Goal: Transaction & Acquisition: Purchase product/service

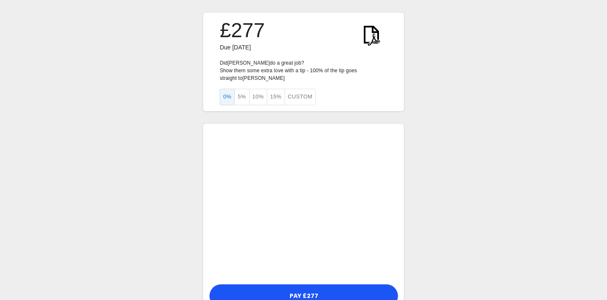
scroll to position [28, 0]
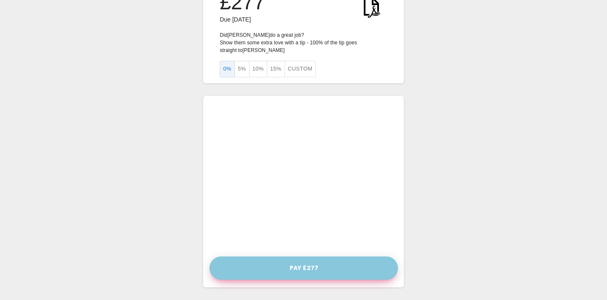
click at [289, 274] on button "Pay £277" at bounding box center [304, 267] width 189 height 23
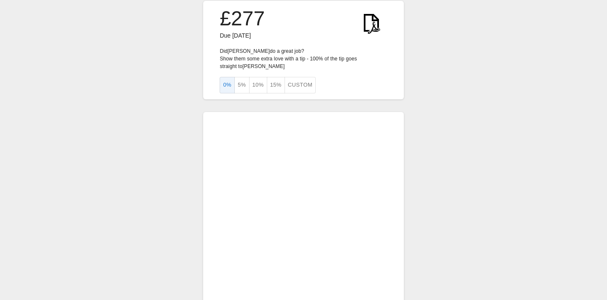
scroll to position [0, 0]
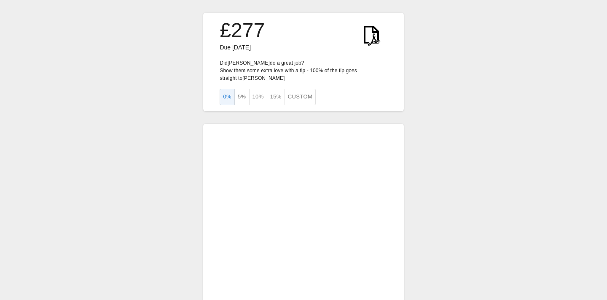
click at [238, 95] on button "5%" at bounding box center [242, 97] width 15 height 16
click at [256, 101] on button "10%" at bounding box center [258, 97] width 18 height 16
click at [243, 102] on button "5%" at bounding box center [242, 97] width 15 height 16
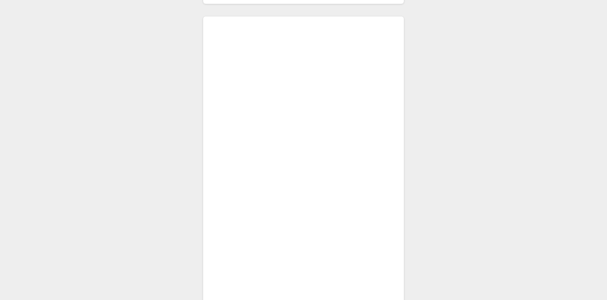
scroll to position [140, 0]
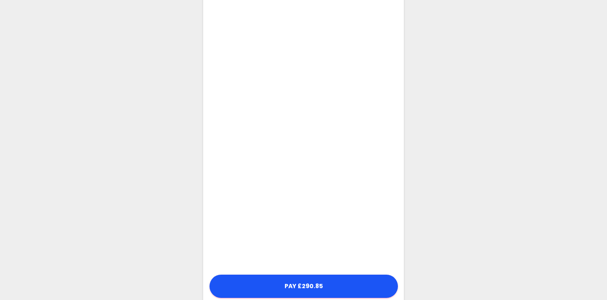
click at [173, 223] on div "£290.85 Due [DATE] Did [PERSON_NAME] do a great job? Show them some extra love …" at bounding box center [303, 96] width 607 height 473
click at [185, 197] on div "£290.85 Due [DATE] Did [PERSON_NAME] do a great job? Show them some extra love …" at bounding box center [303, 96] width 607 height 473
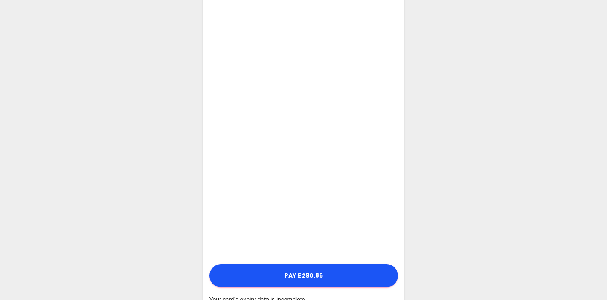
scroll to position [173, 0]
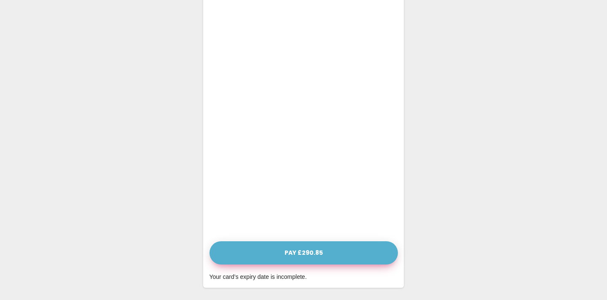
click at [321, 256] on button "Pay £290.85" at bounding box center [304, 252] width 189 height 23
